Goal: Navigation & Orientation: Go to known website

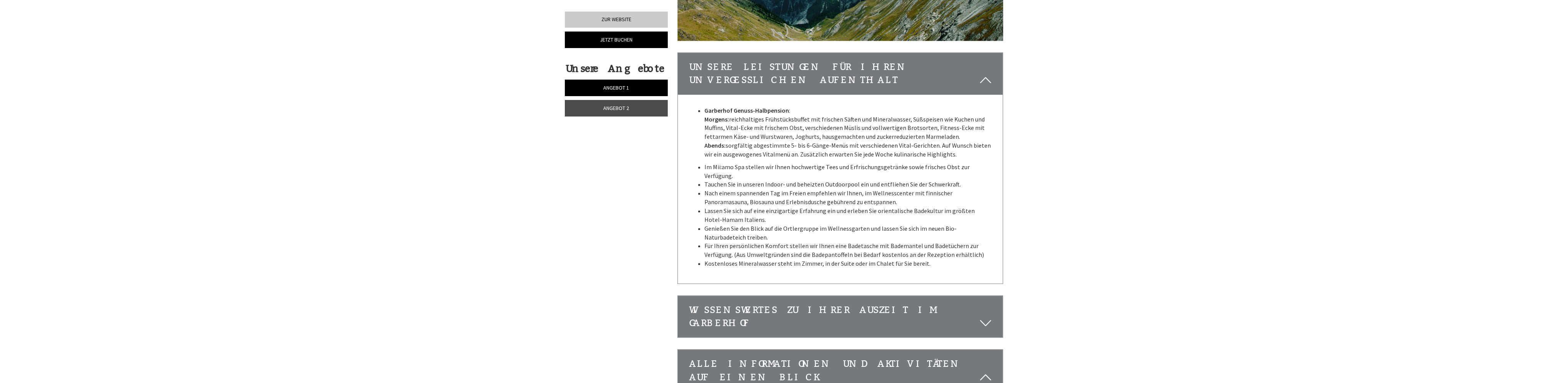
scroll to position [2271, 0]
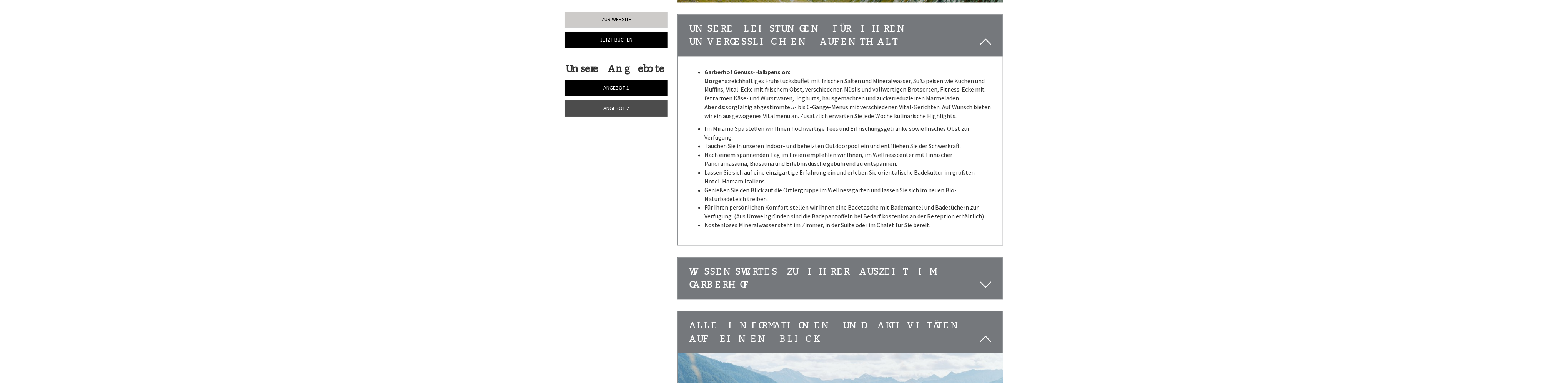
click at [983, 278] on icon at bounding box center [985, 285] width 11 height 13
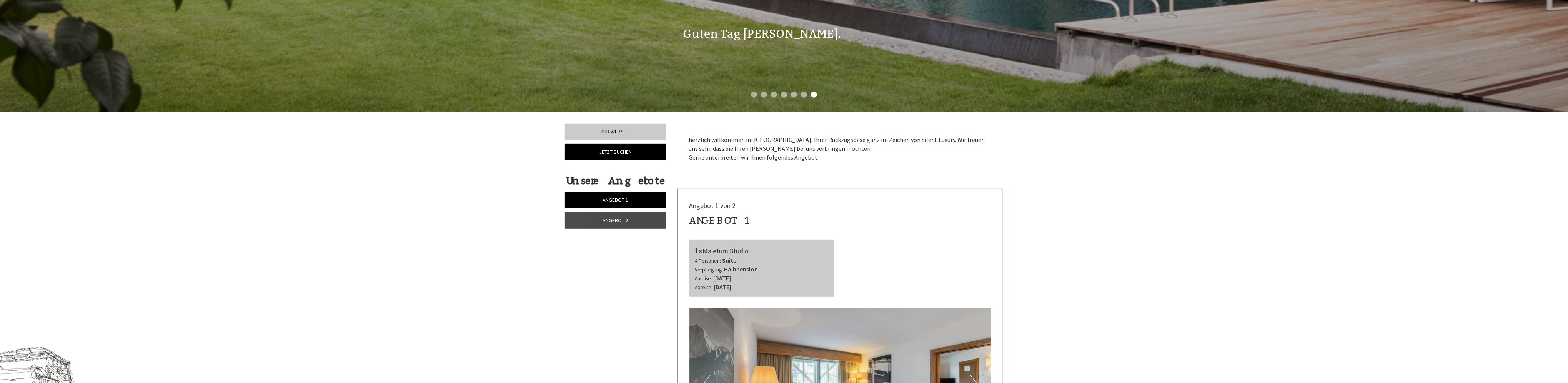
scroll to position [231, 0]
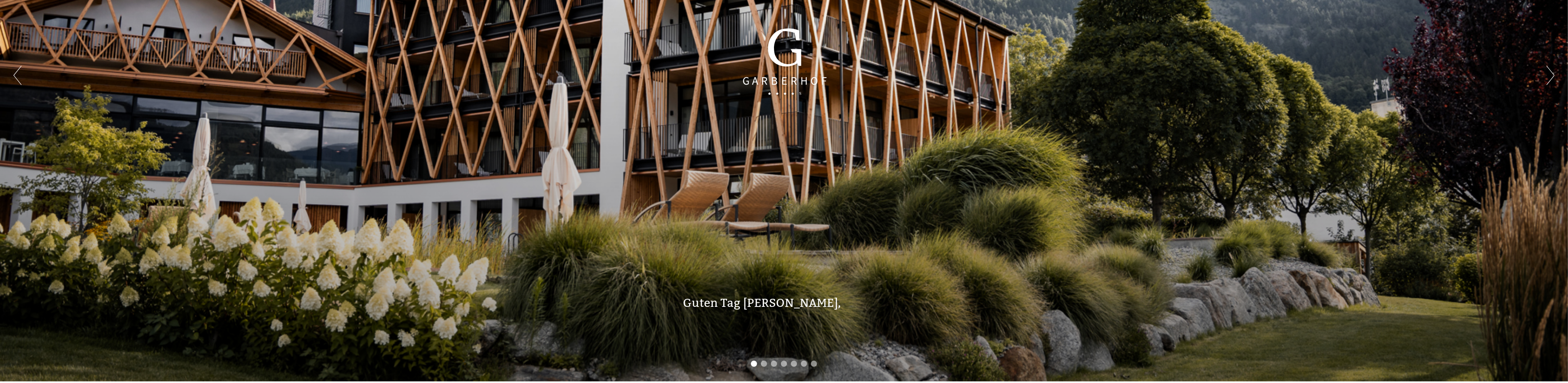
click at [757, 363] on ul "1 2 3 4 5 6 7" at bounding box center [784, 365] width 1568 height 9
click at [764, 363] on li "2" at bounding box center [764, 364] width 6 height 6
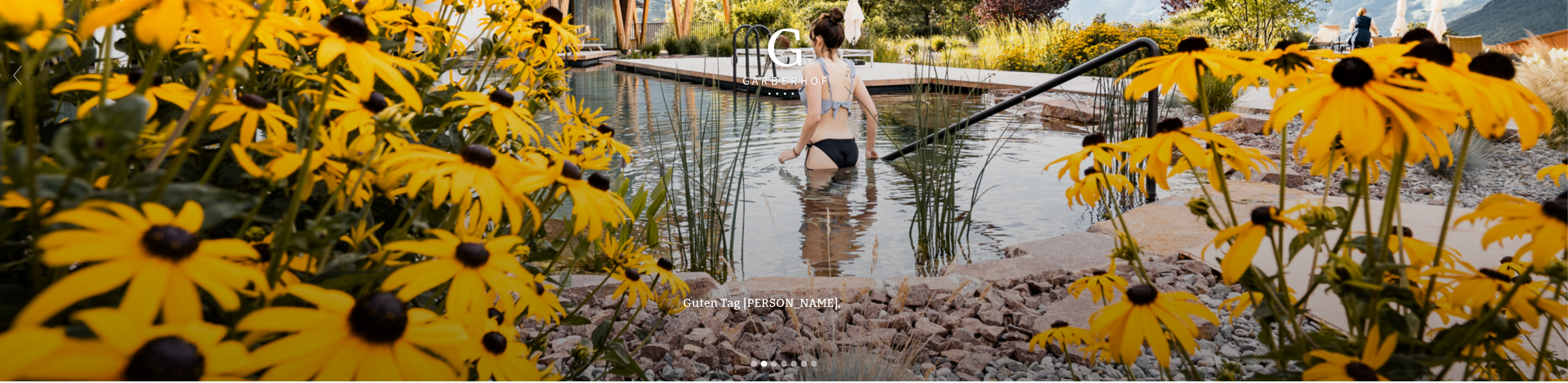
click at [774, 363] on li "3" at bounding box center [774, 364] width 6 height 6
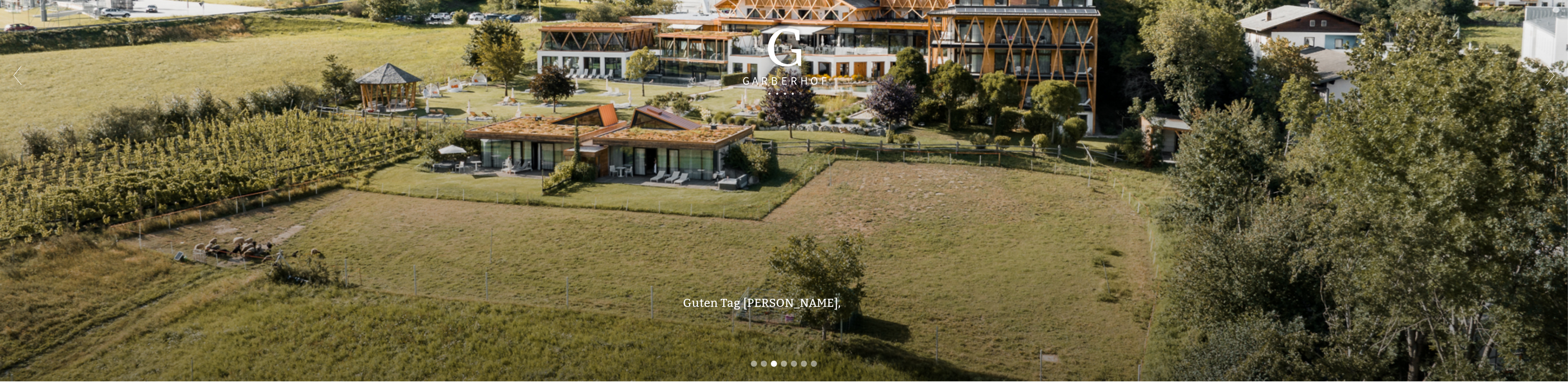
click at [782, 362] on li "4" at bounding box center [784, 364] width 6 height 6
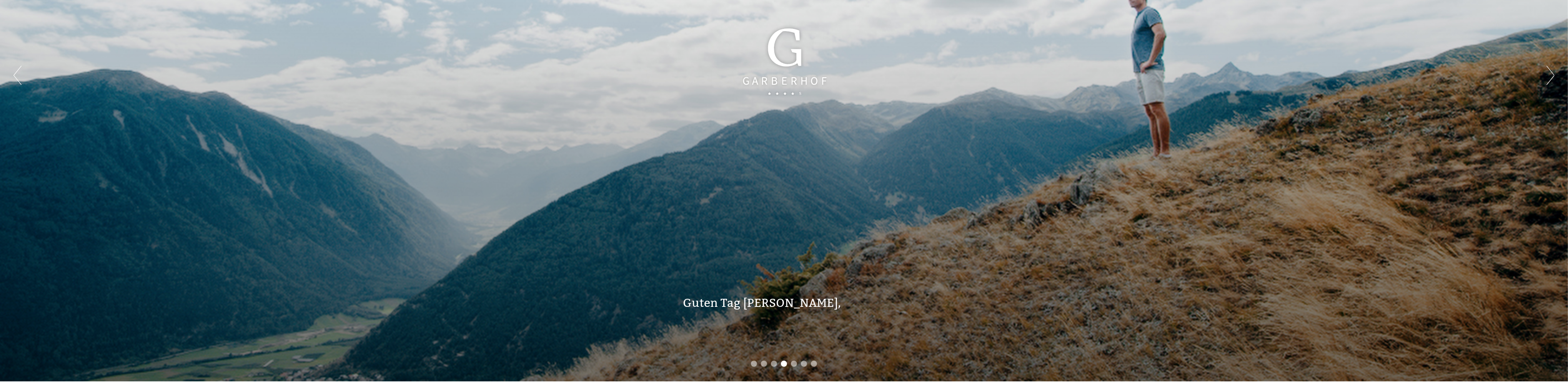
click at [794, 363] on li "5" at bounding box center [794, 364] width 6 height 6
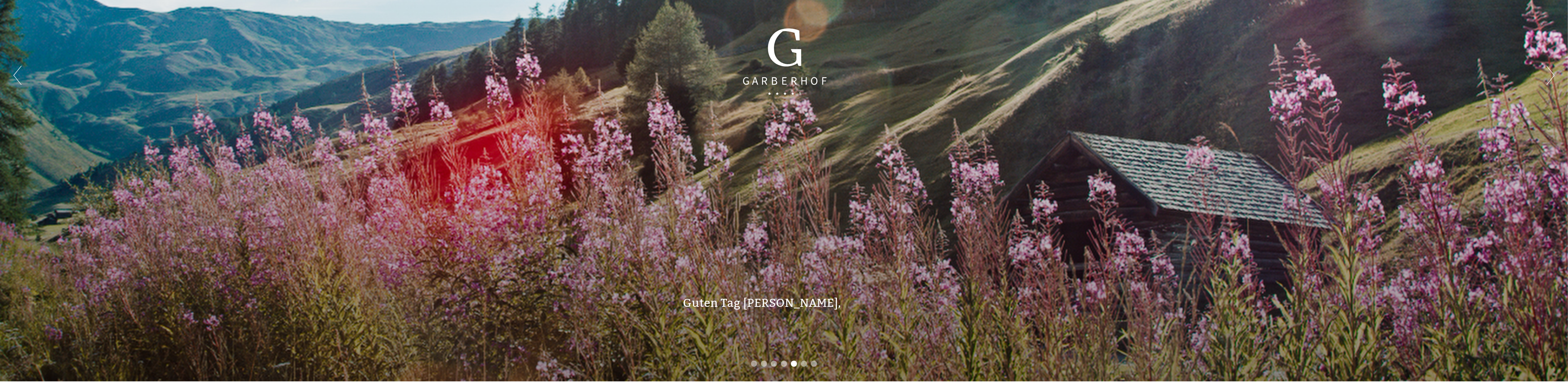
click at [803, 363] on li "6" at bounding box center [804, 364] width 6 height 6
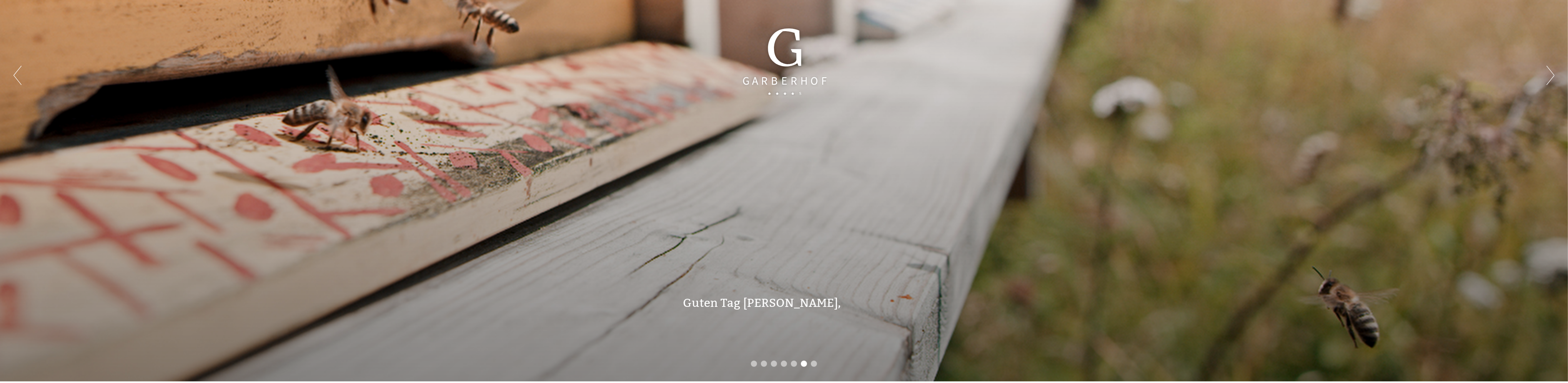
click at [813, 363] on li "7" at bounding box center [814, 364] width 6 height 6
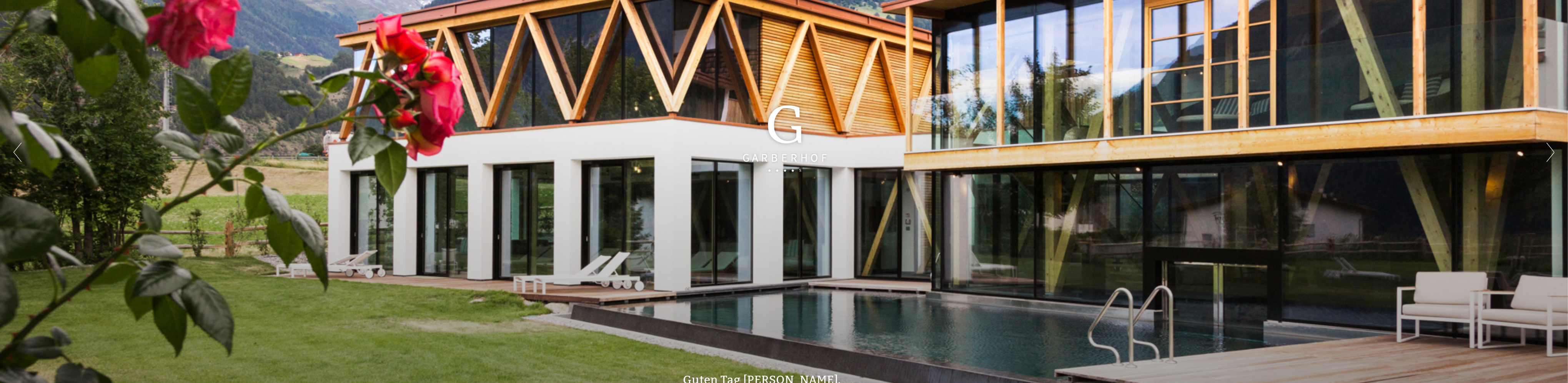
scroll to position [0, 0]
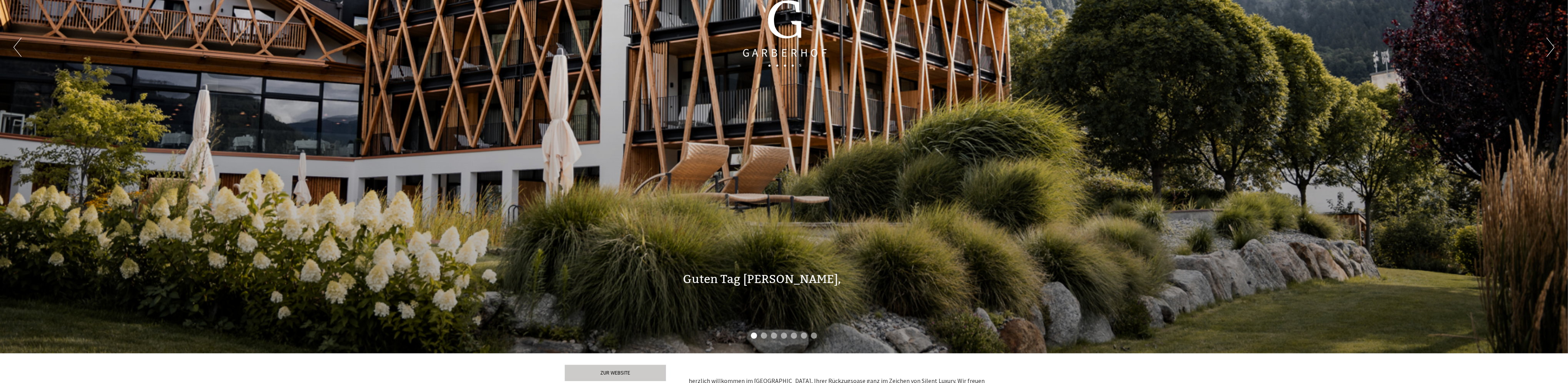
scroll to position [423, 0]
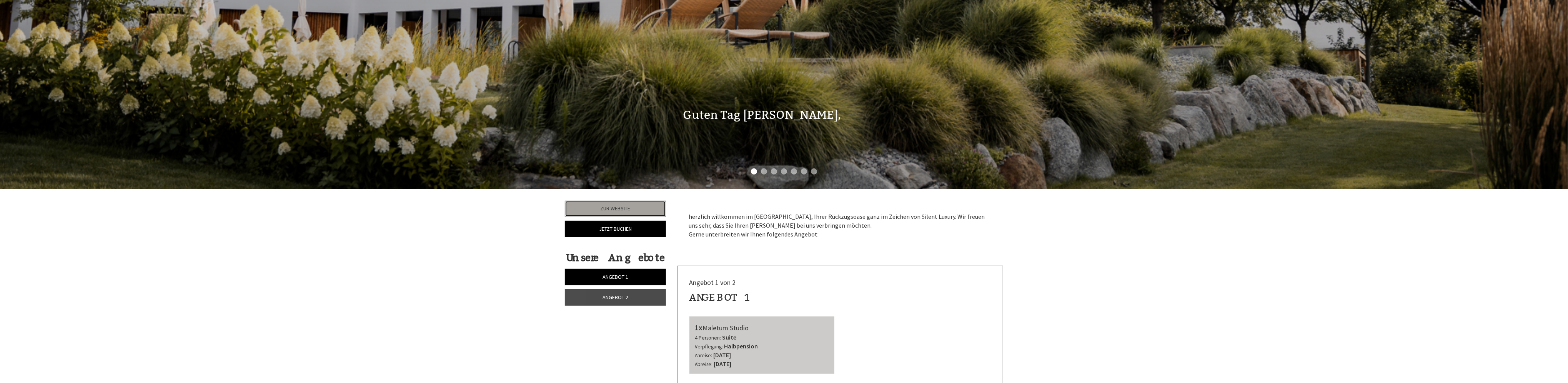
click at [612, 209] on link "Zur Website" at bounding box center [615, 208] width 101 height 16
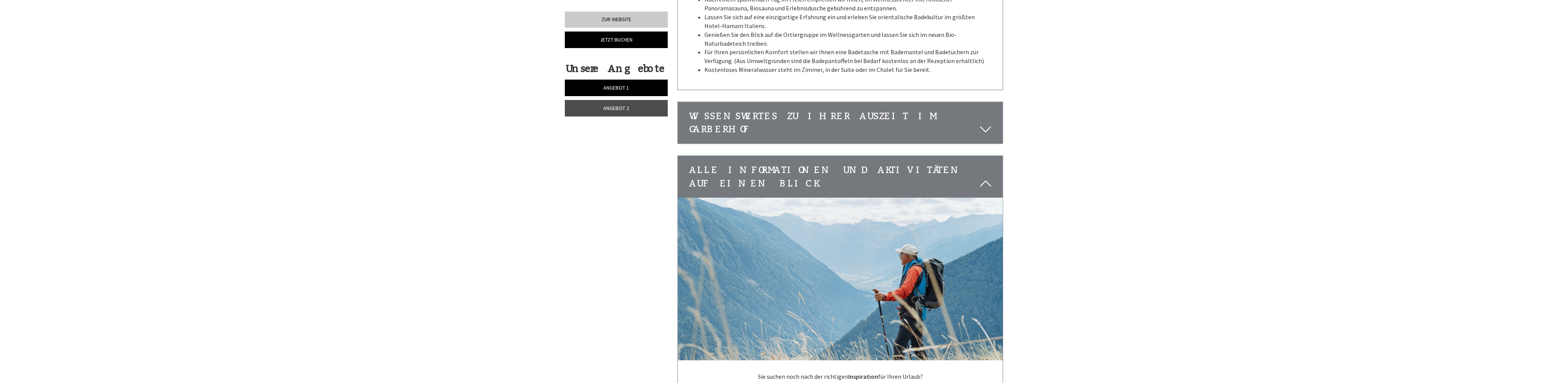
scroll to position [2425, 0]
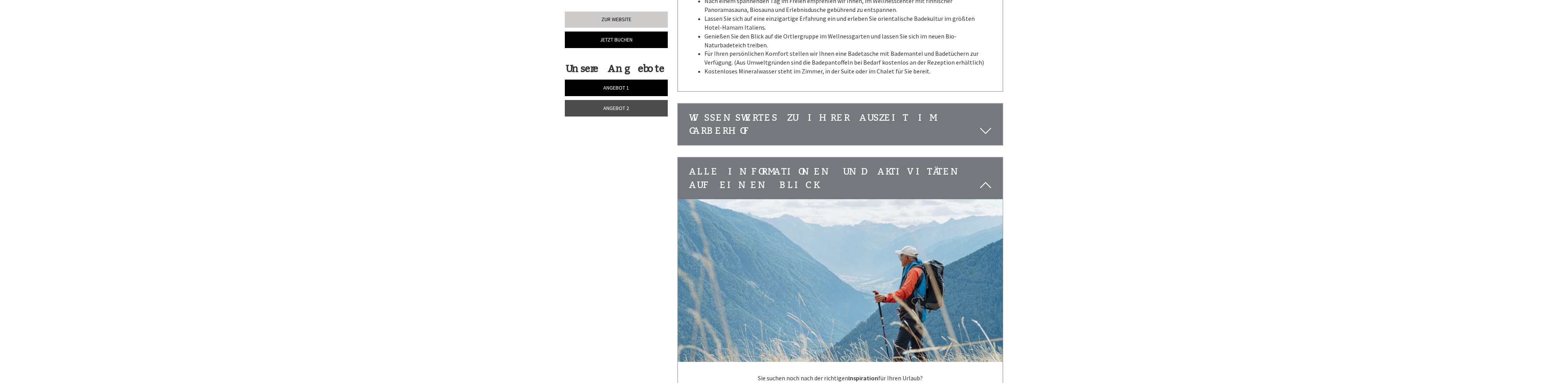
drag, startPoint x: 1043, startPoint y: 123, endPoint x: 1005, endPoint y: 82, distance: 55.9
drag, startPoint x: 1005, startPoint y: 82, endPoint x: 987, endPoint y: 82, distance: 18.0
click at [987, 124] on icon at bounding box center [985, 130] width 11 height 13
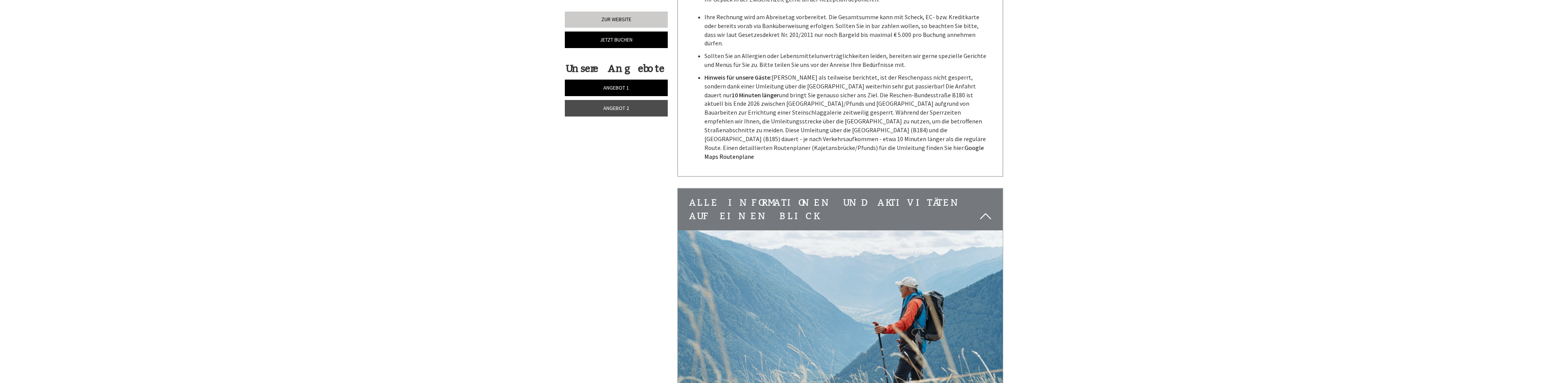
scroll to position [2463, 0]
